Goal: Information Seeking & Learning: Learn about a topic

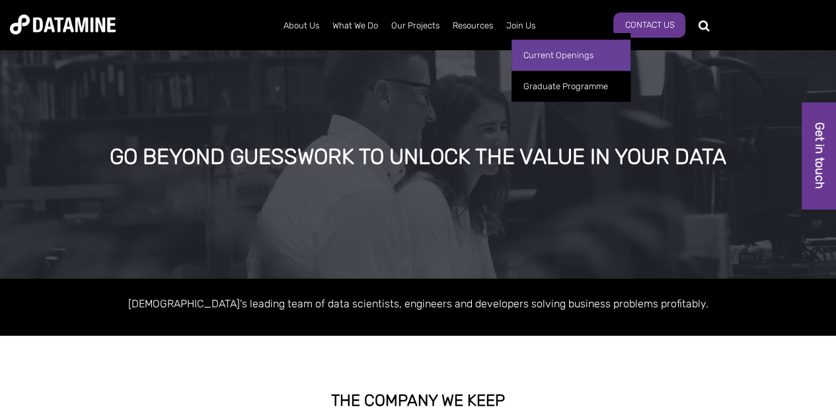
click at [549, 56] on link "Current Openings" at bounding box center [571, 55] width 119 height 31
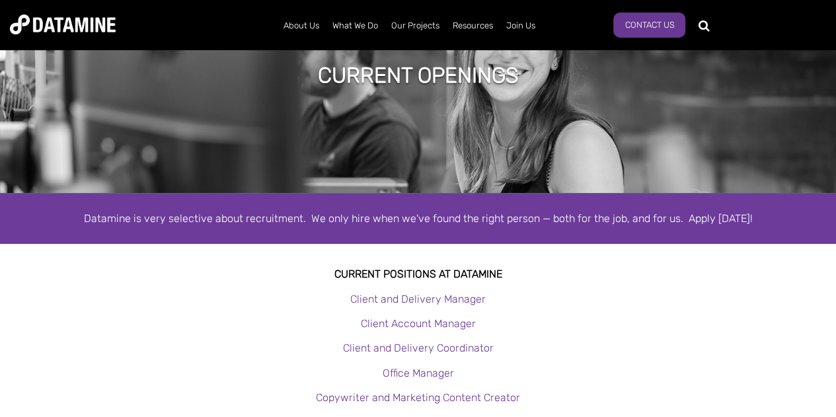
scroll to position [198, 0]
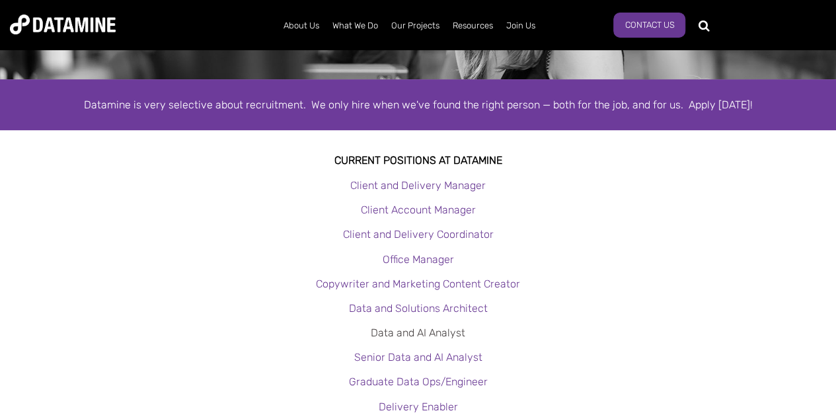
click at [438, 333] on link "Data and AI Analyst" at bounding box center [418, 333] width 95 height 13
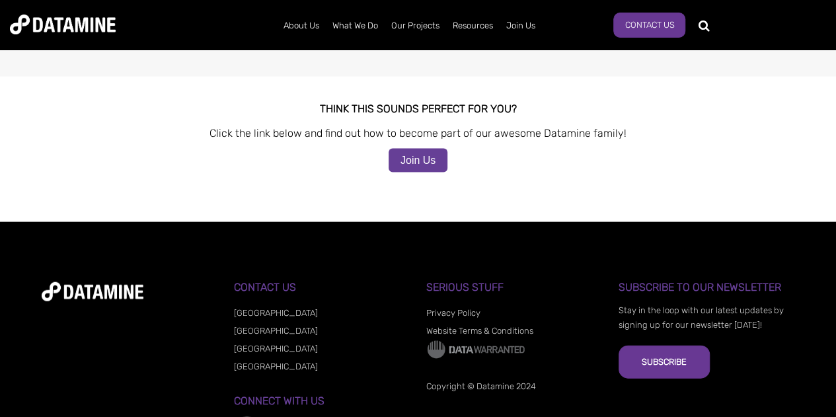
scroll to position [1444, 0]
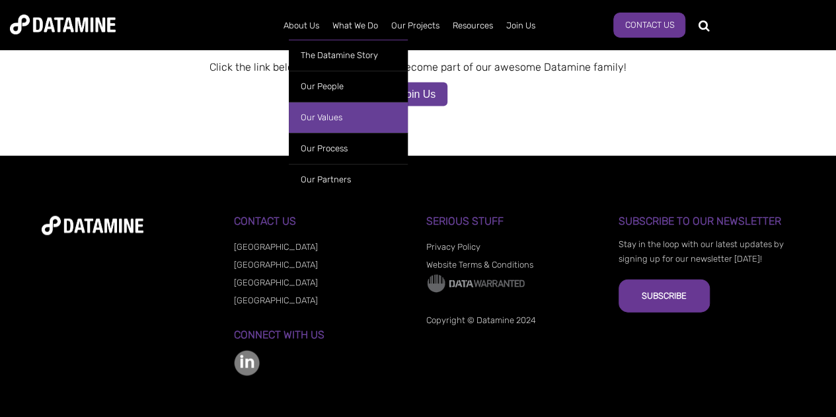
click at [344, 117] on link "Our Values" at bounding box center [348, 117] width 119 height 31
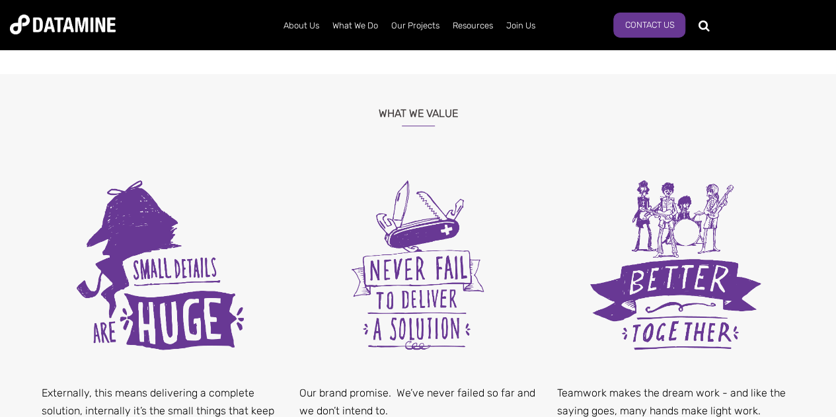
scroll to position [397, 0]
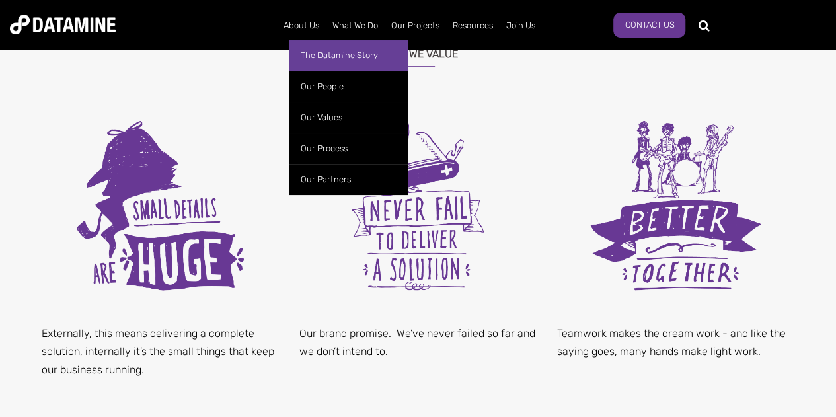
click at [311, 53] on link "The Datamine Story" at bounding box center [348, 55] width 119 height 31
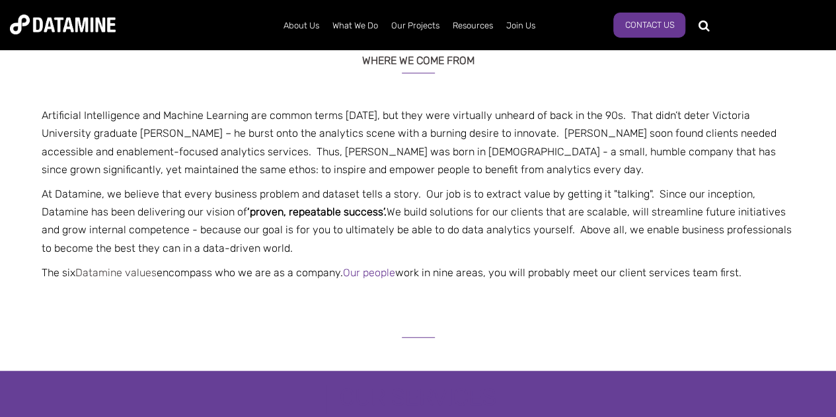
click at [115, 272] on link "Datamine values" at bounding box center [115, 272] width 81 height 13
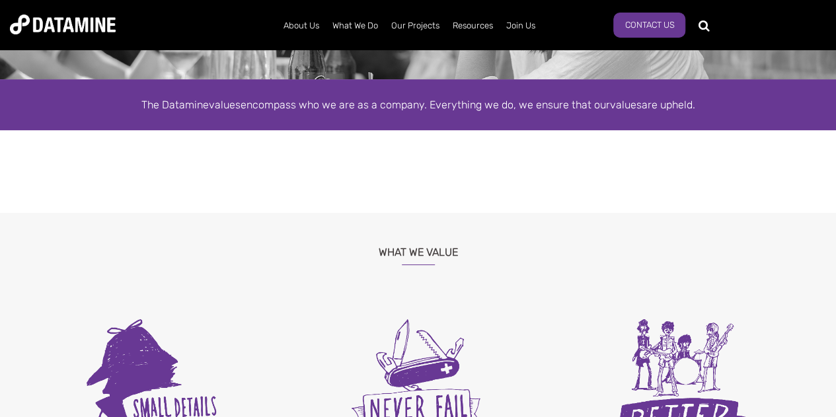
scroll to position [264, 0]
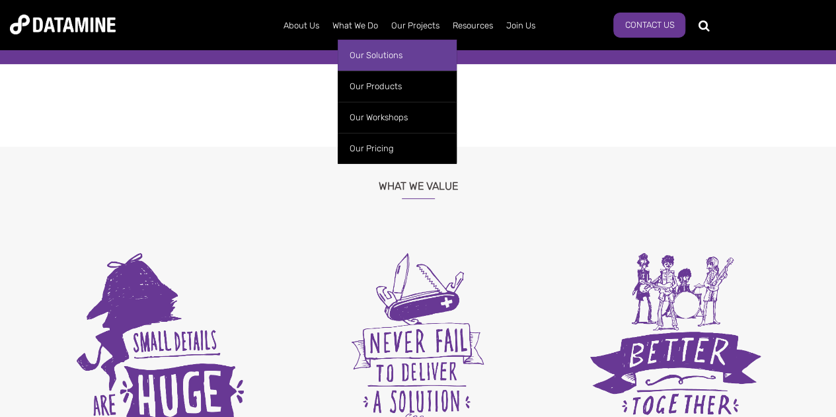
click at [365, 54] on link "Our Solutions" at bounding box center [397, 55] width 119 height 31
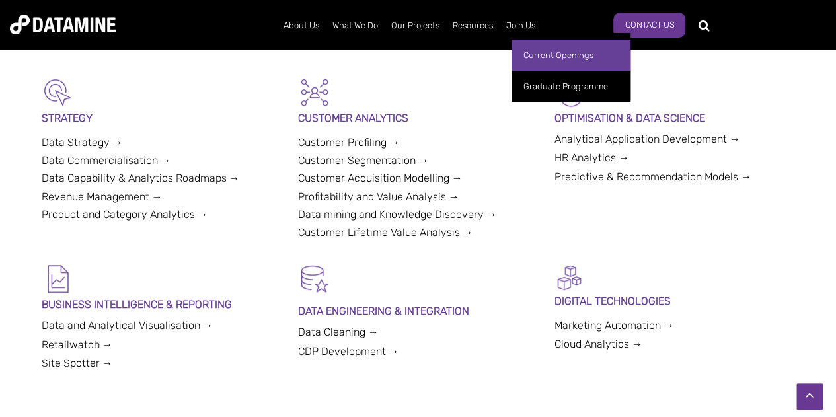
click at [547, 52] on link "Current Openings" at bounding box center [571, 55] width 119 height 31
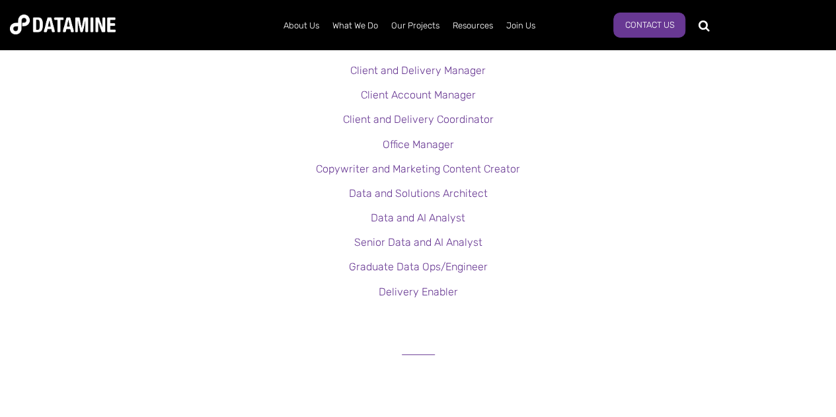
scroll to position [331, 0]
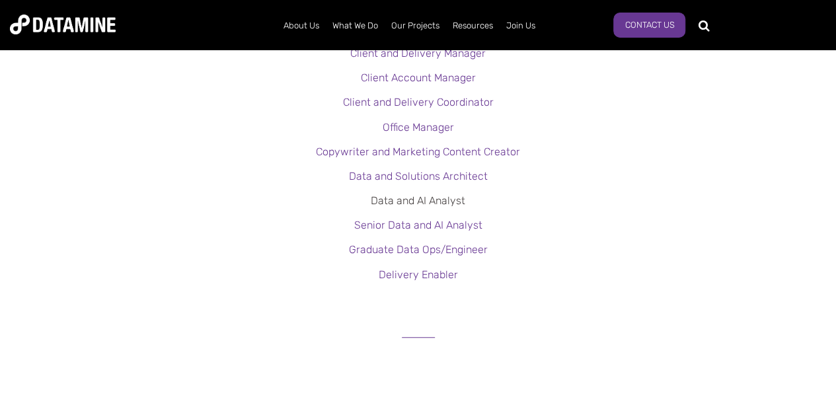
click at [418, 203] on link "Data and AI Analyst" at bounding box center [418, 200] width 95 height 13
